Goal: Complete application form

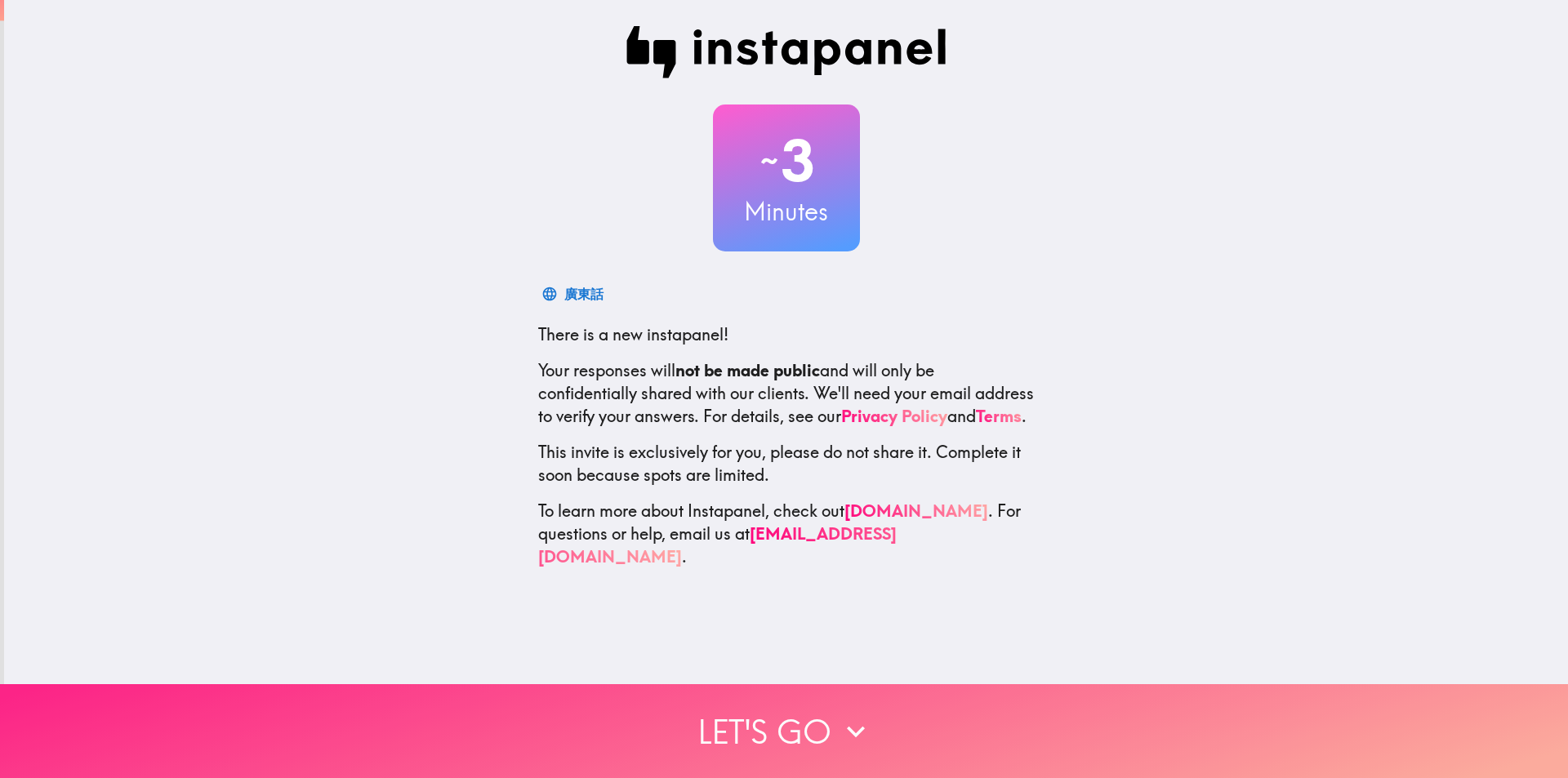
click at [851, 731] on icon "button" at bounding box center [855, 731] width 36 height 36
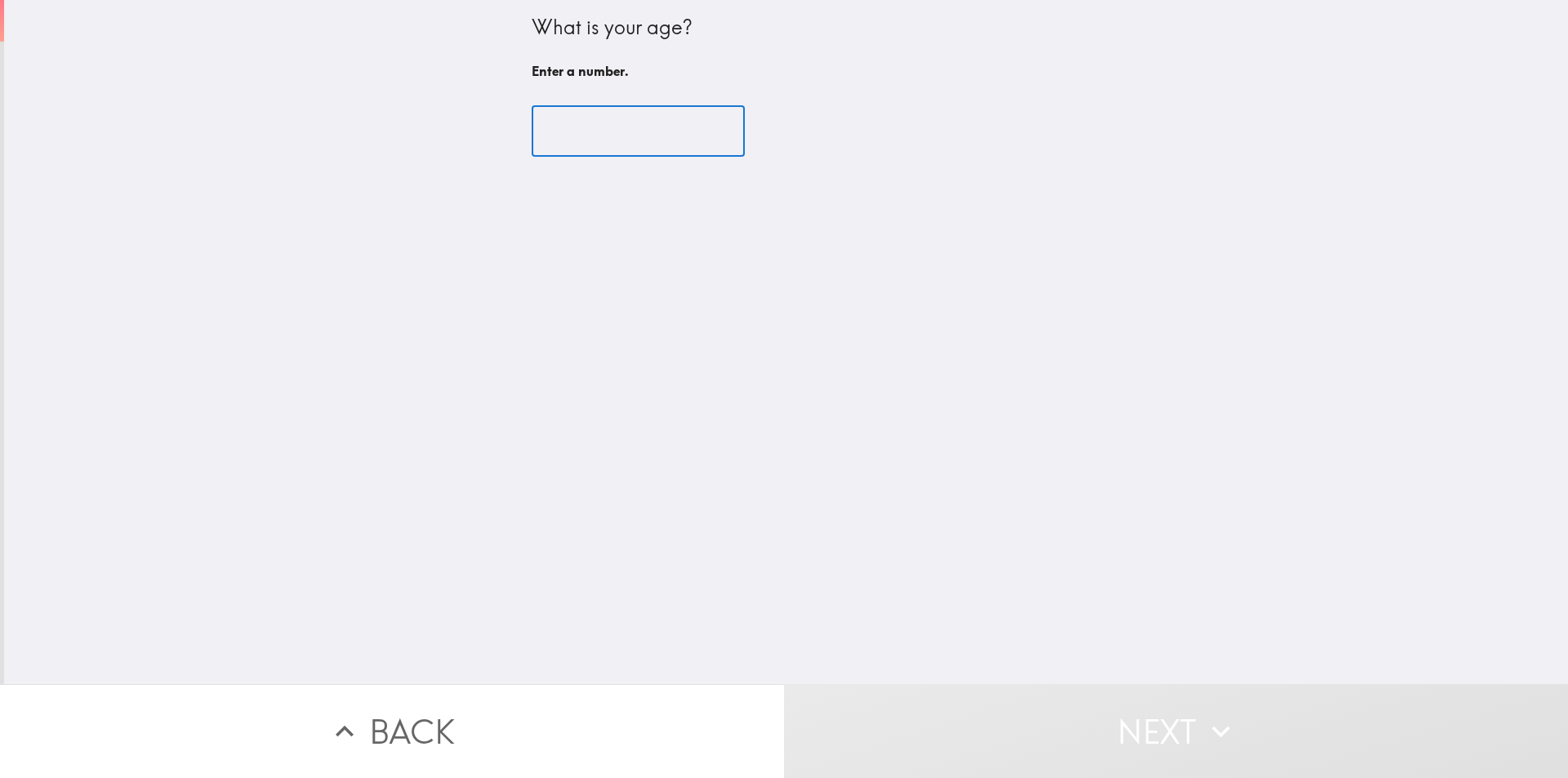
click at [578, 144] on input "number" at bounding box center [638, 131] width 213 height 51
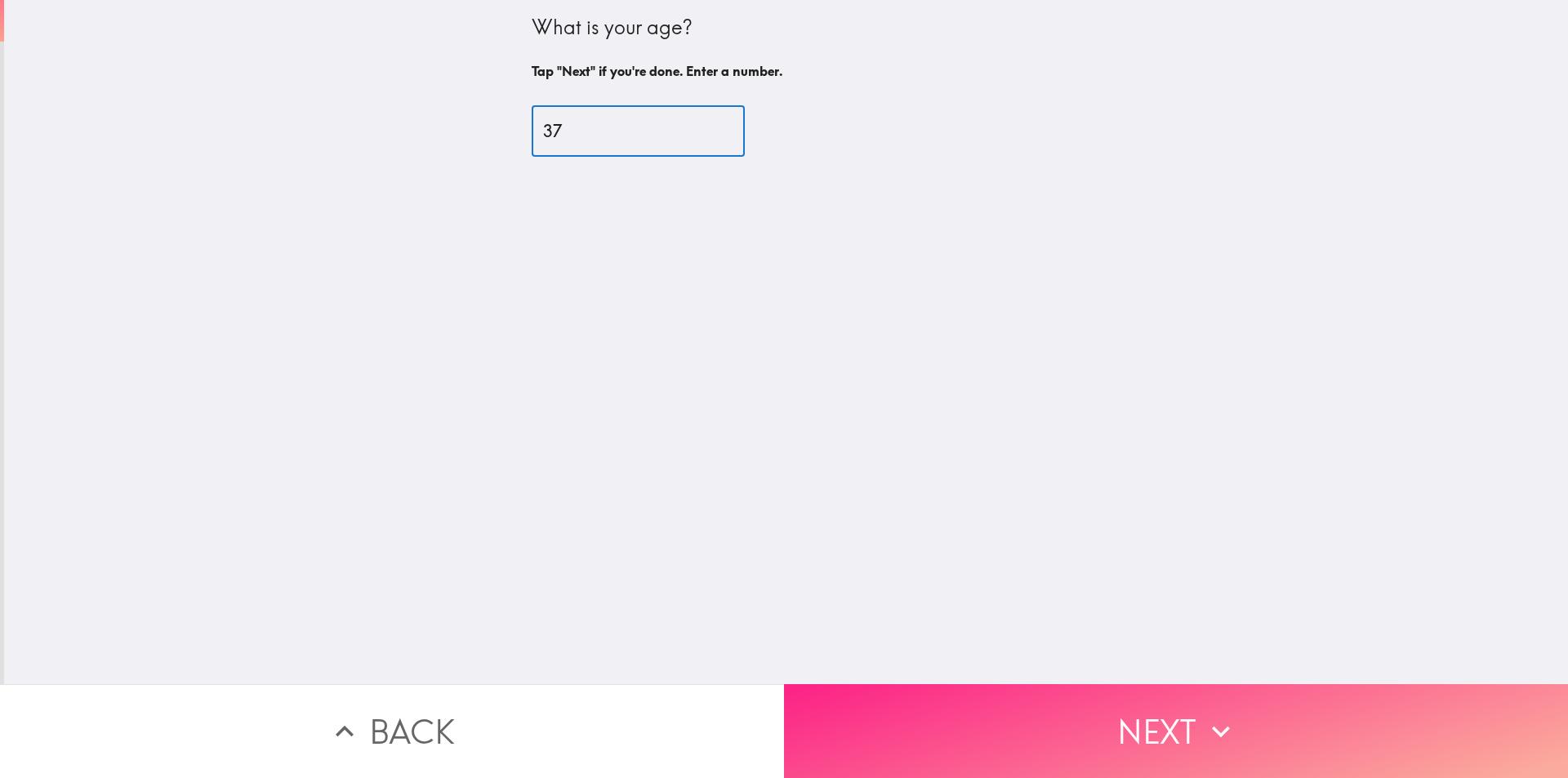
type input "37"
click at [1099, 726] on button "Next" at bounding box center [1176, 731] width 784 height 94
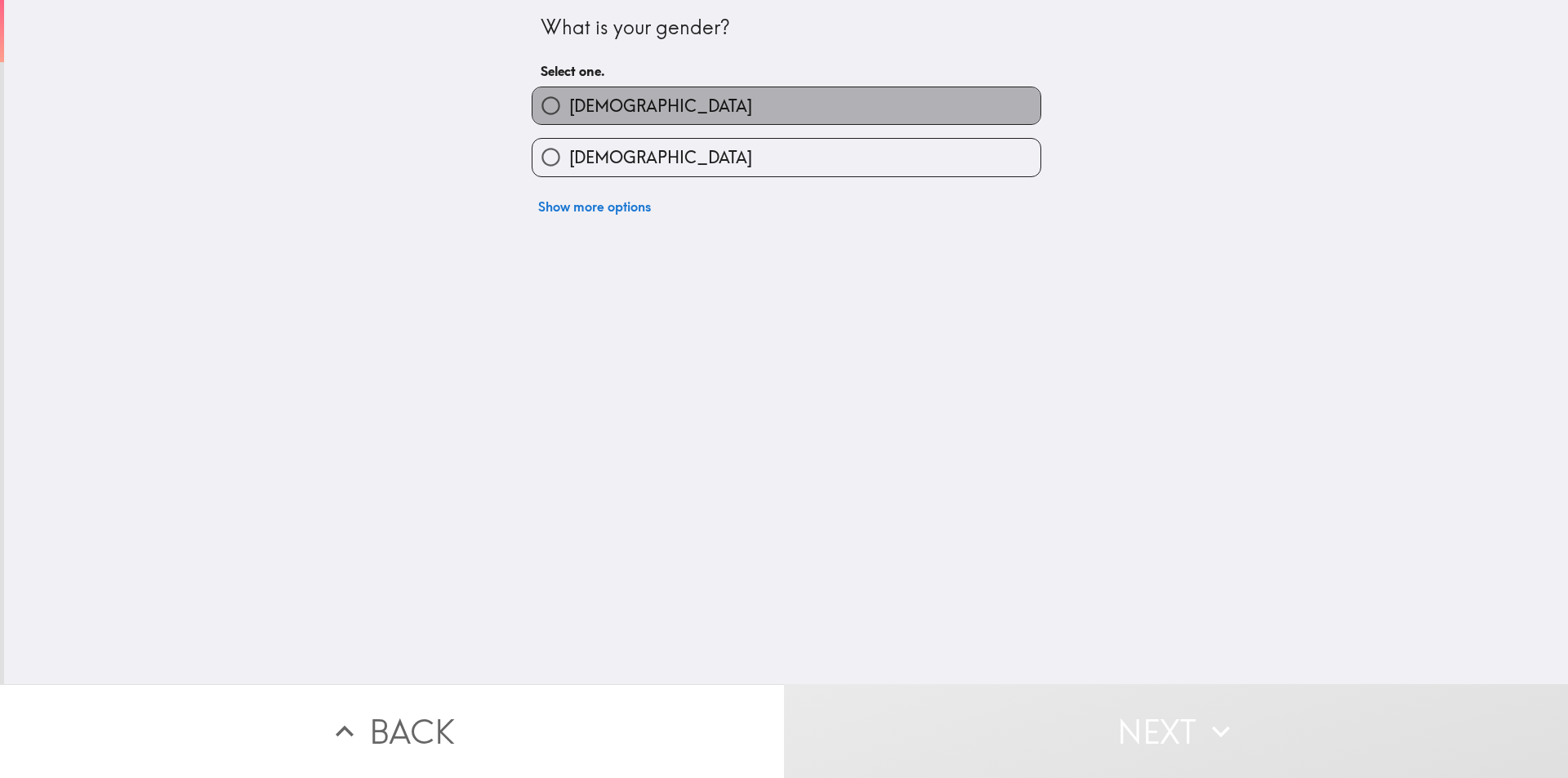
click at [644, 88] on label "[DEMOGRAPHIC_DATA]" at bounding box center [786, 106] width 508 height 36
click at [569, 88] on input "[DEMOGRAPHIC_DATA]" at bounding box center [551, 106] width 37 height 36
radio input "true"
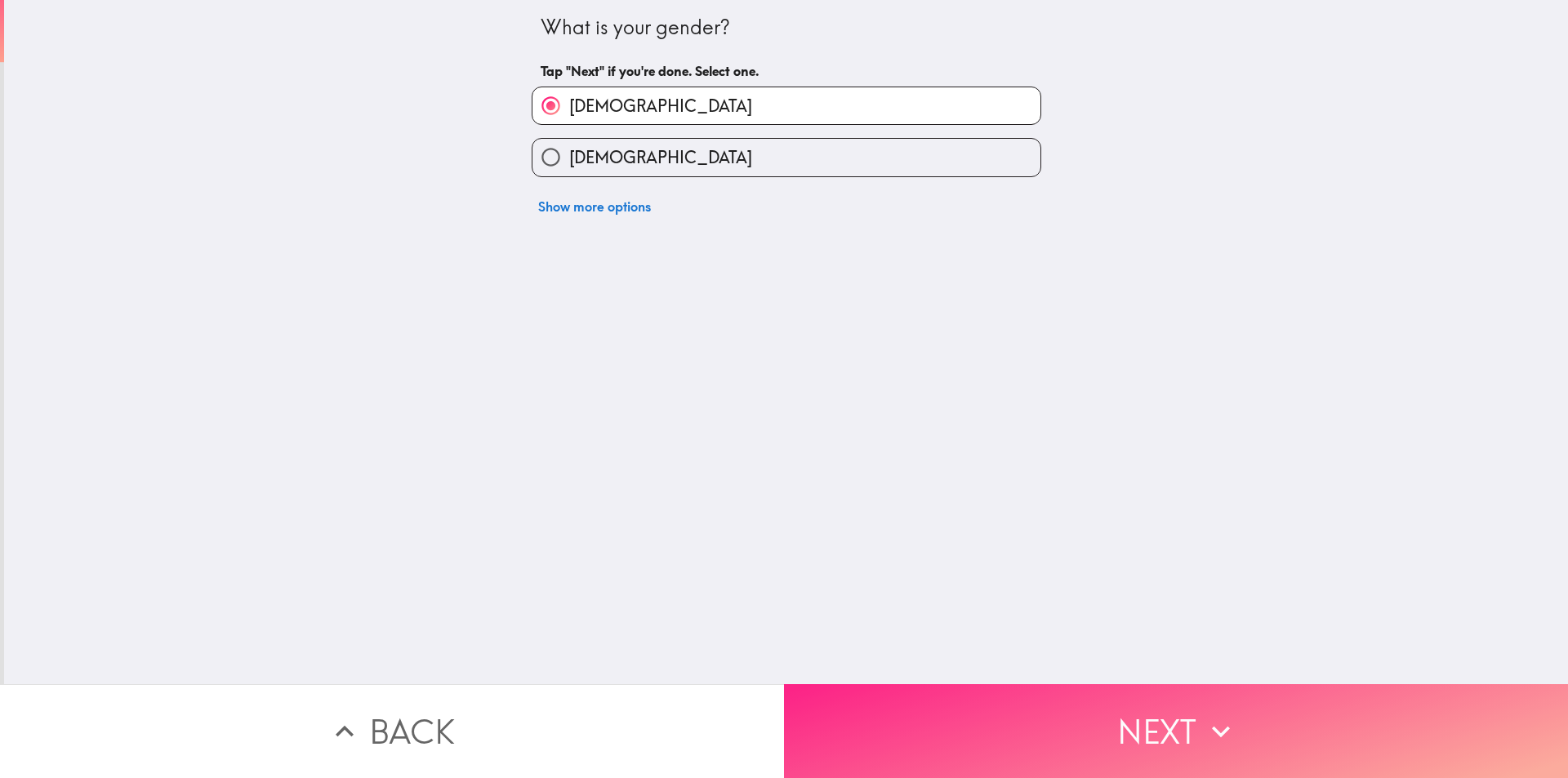
click at [1019, 729] on button "Next" at bounding box center [1176, 731] width 784 height 94
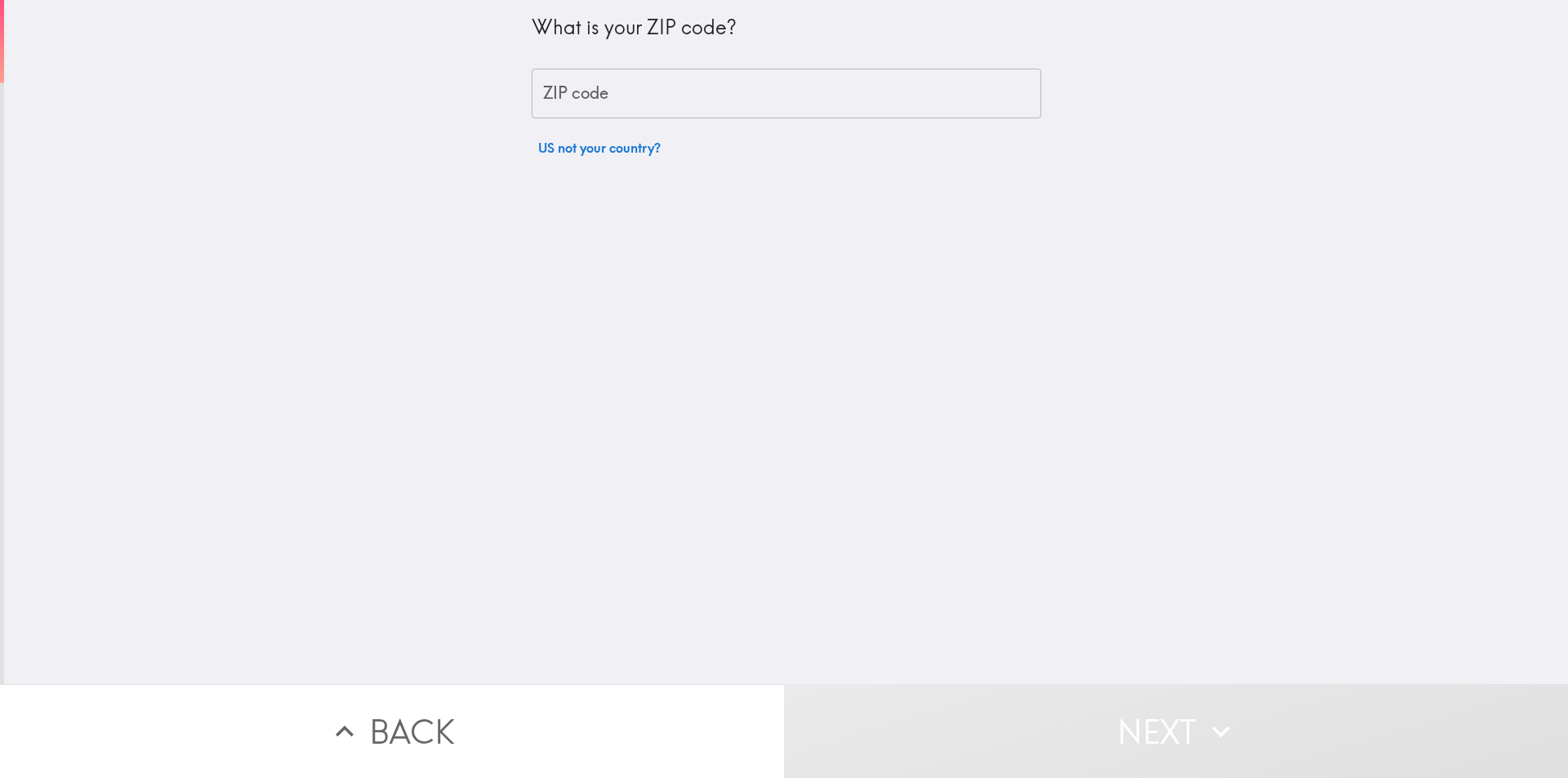
click at [569, 106] on input "ZIP code" at bounding box center [786, 93] width 509 height 51
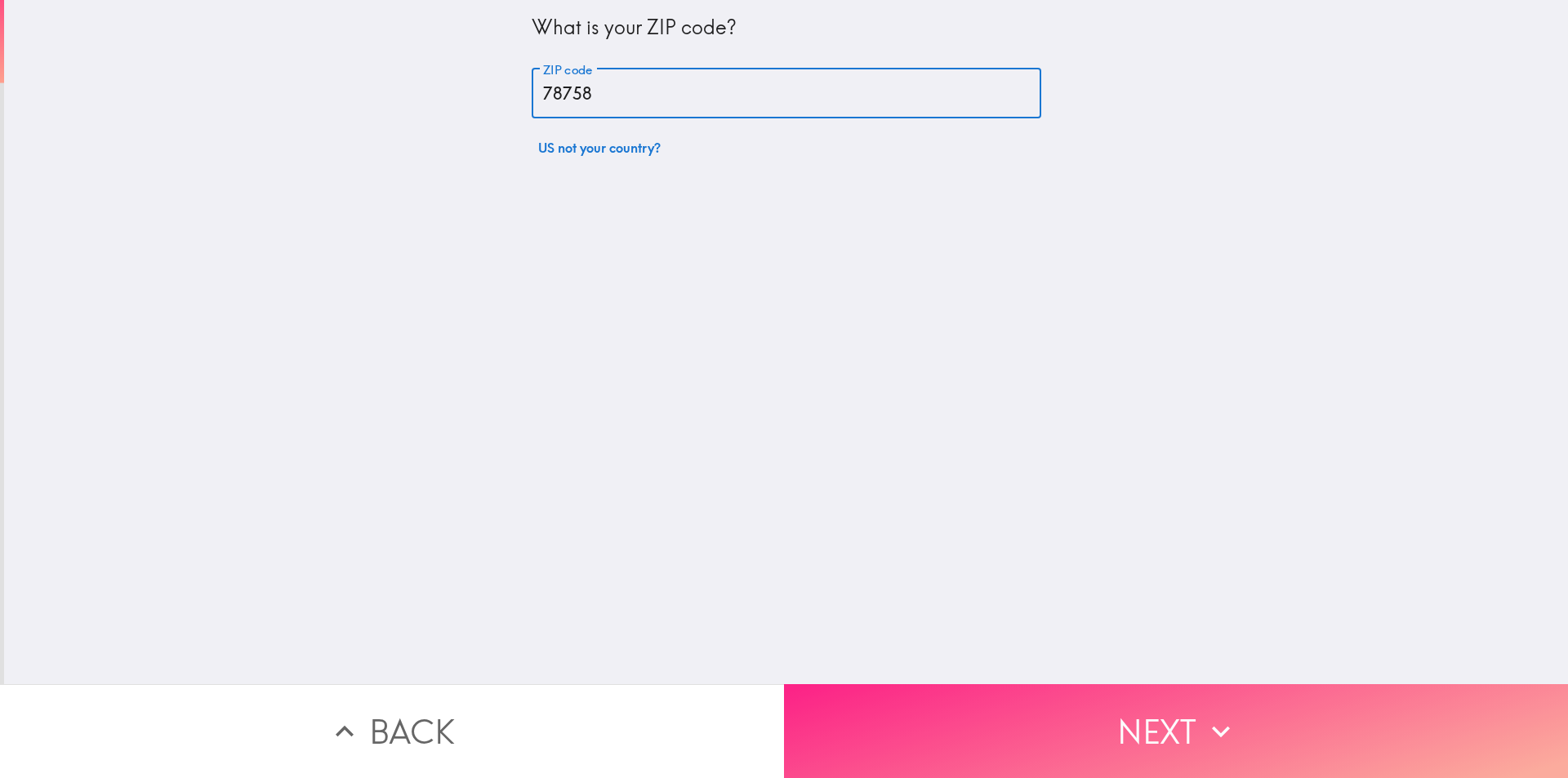
type input "78758"
click at [968, 724] on button "Next" at bounding box center [1176, 731] width 784 height 94
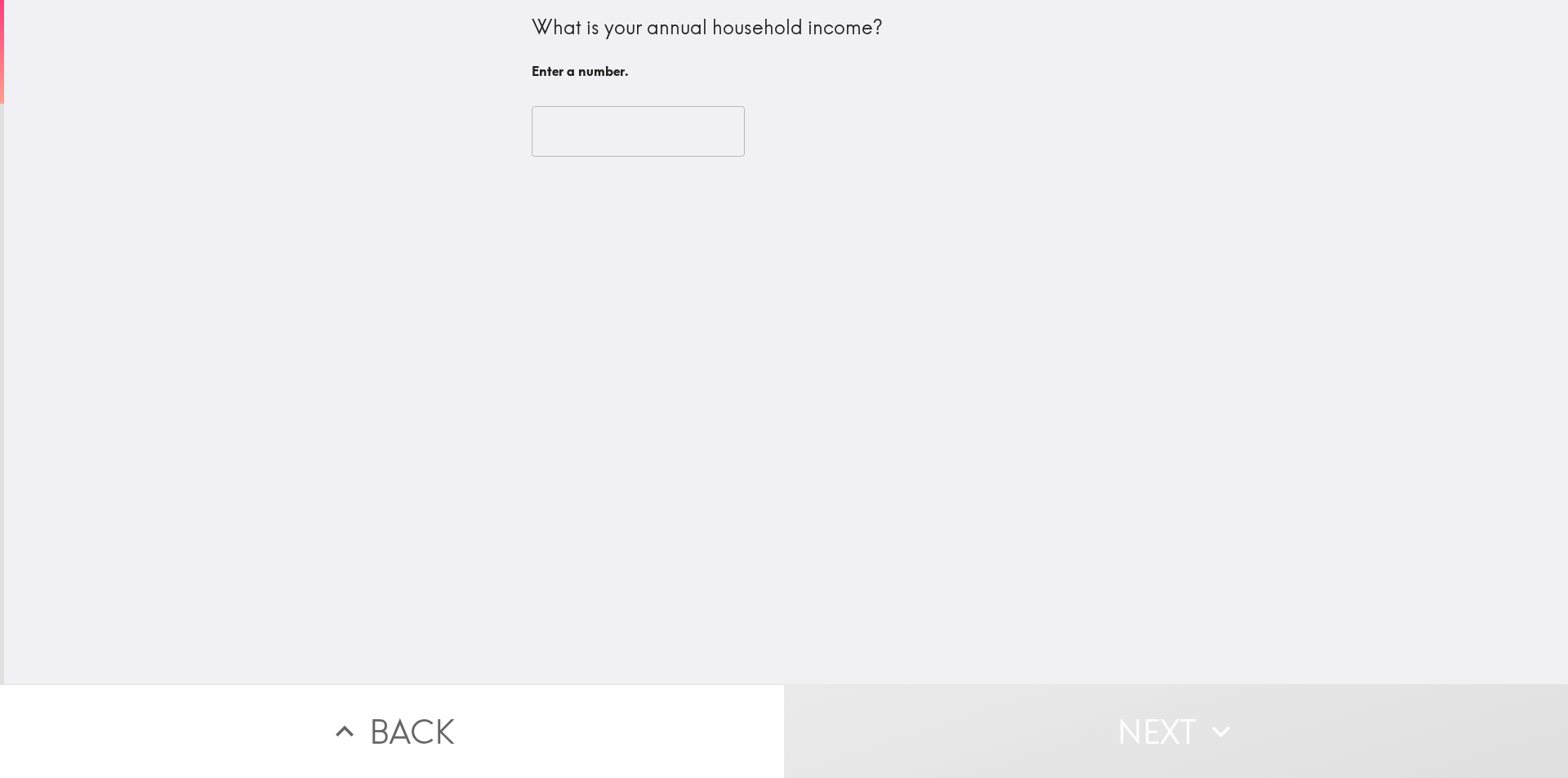
click at [547, 137] on input "number" at bounding box center [638, 131] width 213 height 51
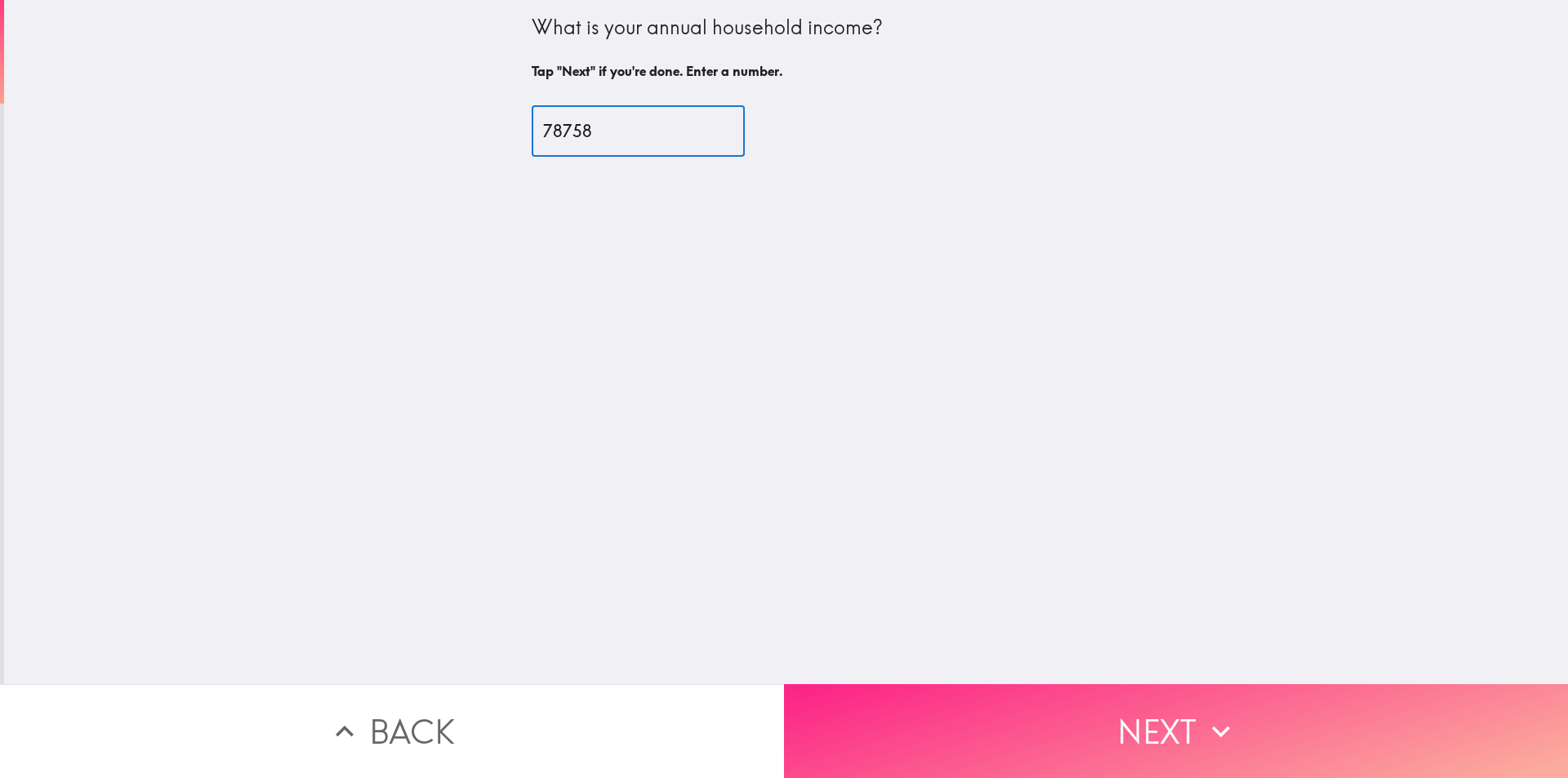
type input "78758"
click at [957, 702] on button "Next" at bounding box center [1176, 731] width 784 height 94
